Goal: Browse casually

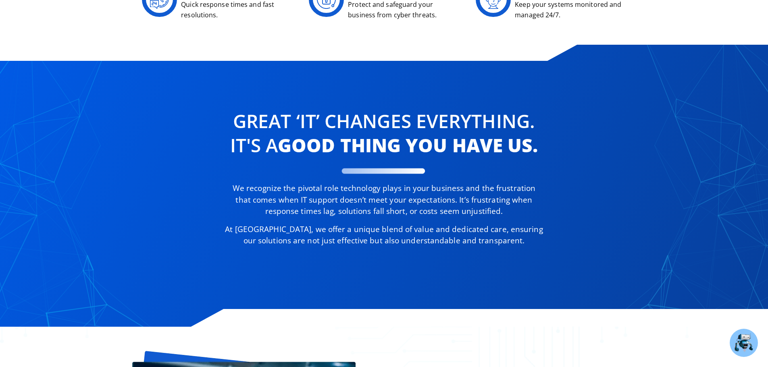
scroll to position [403, 0]
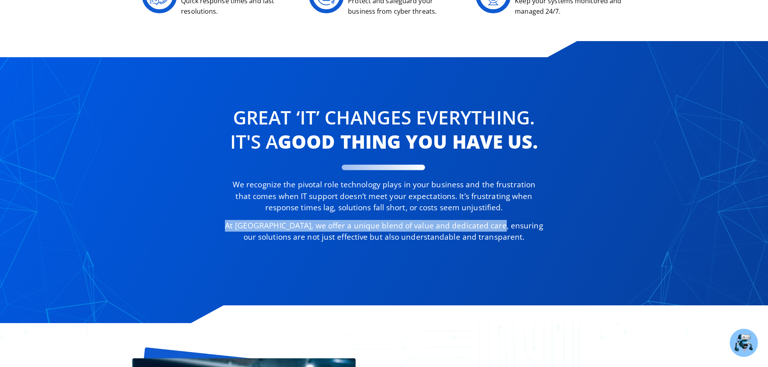
drag, startPoint x: 222, startPoint y: 222, endPoint x: 490, endPoint y: 229, distance: 267.9
click at [490, 229] on div "Great ‘IT’ changes Everything. It's a good thing you have us. We recognize the …" at bounding box center [384, 174] width 465 height 146
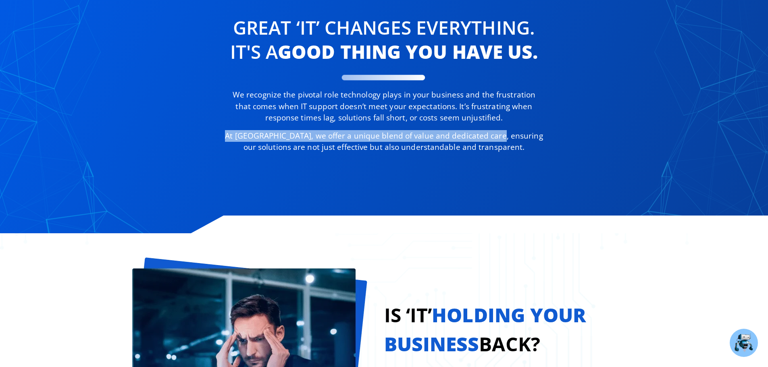
scroll to position [484, 0]
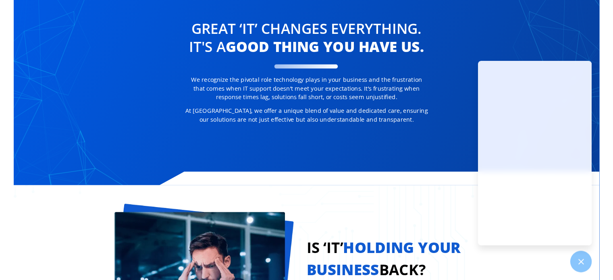
scroll to position [534, 0]
